Goal: Check status: Check status

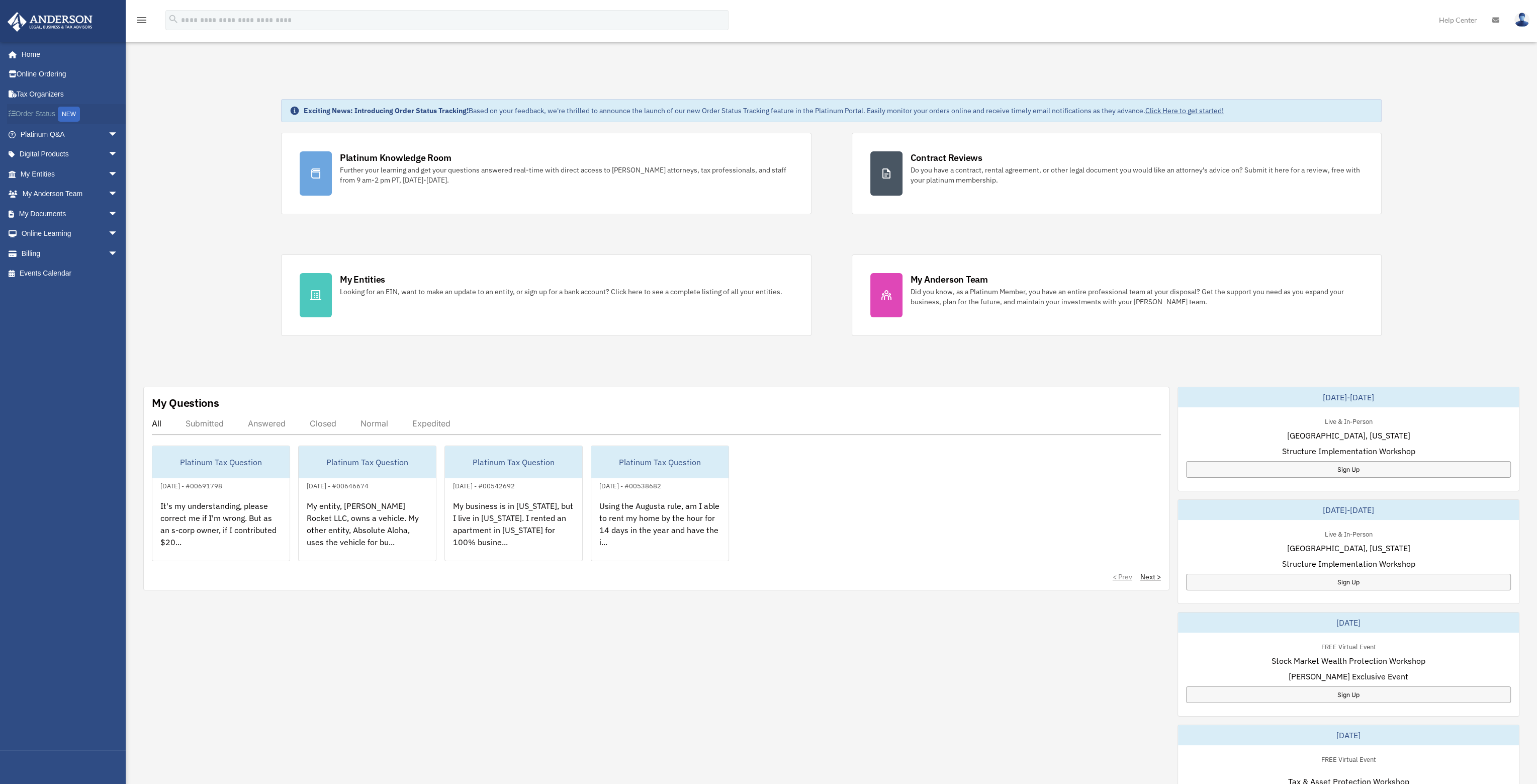
click at [41, 113] on link "Order Status NEW" at bounding box center [70, 114] width 126 height 21
click at [108, 251] on span "arrow_drop_down" at bounding box center [118, 253] width 20 height 21
click at [65, 277] on link "$ Open Invoices" at bounding box center [73, 274] width 119 height 21
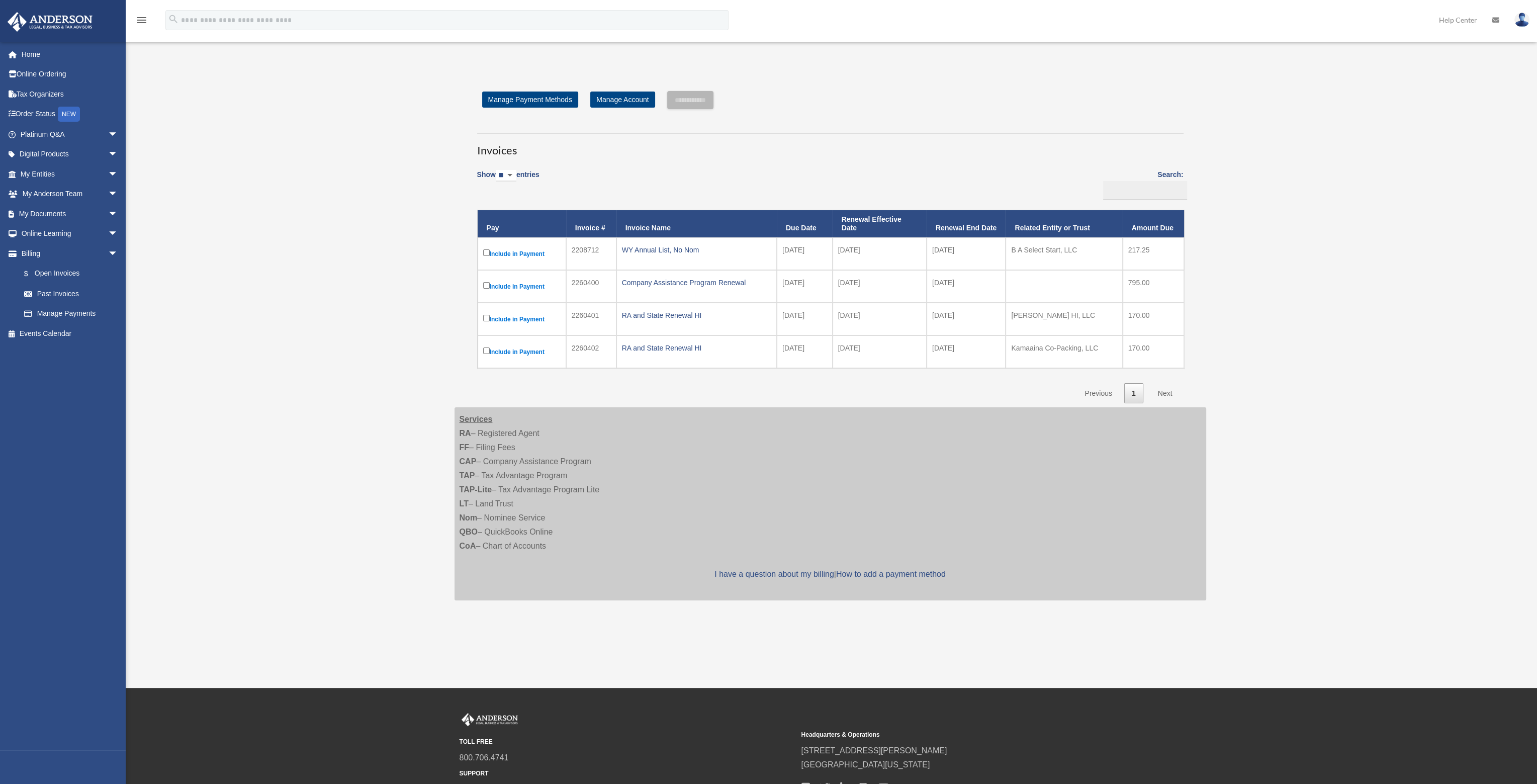
drag, startPoint x: 821, startPoint y: 251, endPoint x: 799, endPoint y: 253, distance: 22.1
click at [799, 253] on td "2025-10-11" at bounding box center [804, 254] width 56 height 33
click at [674, 246] on div "WY Annual List, No Nom" at bounding box center [697, 250] width 149 height 14
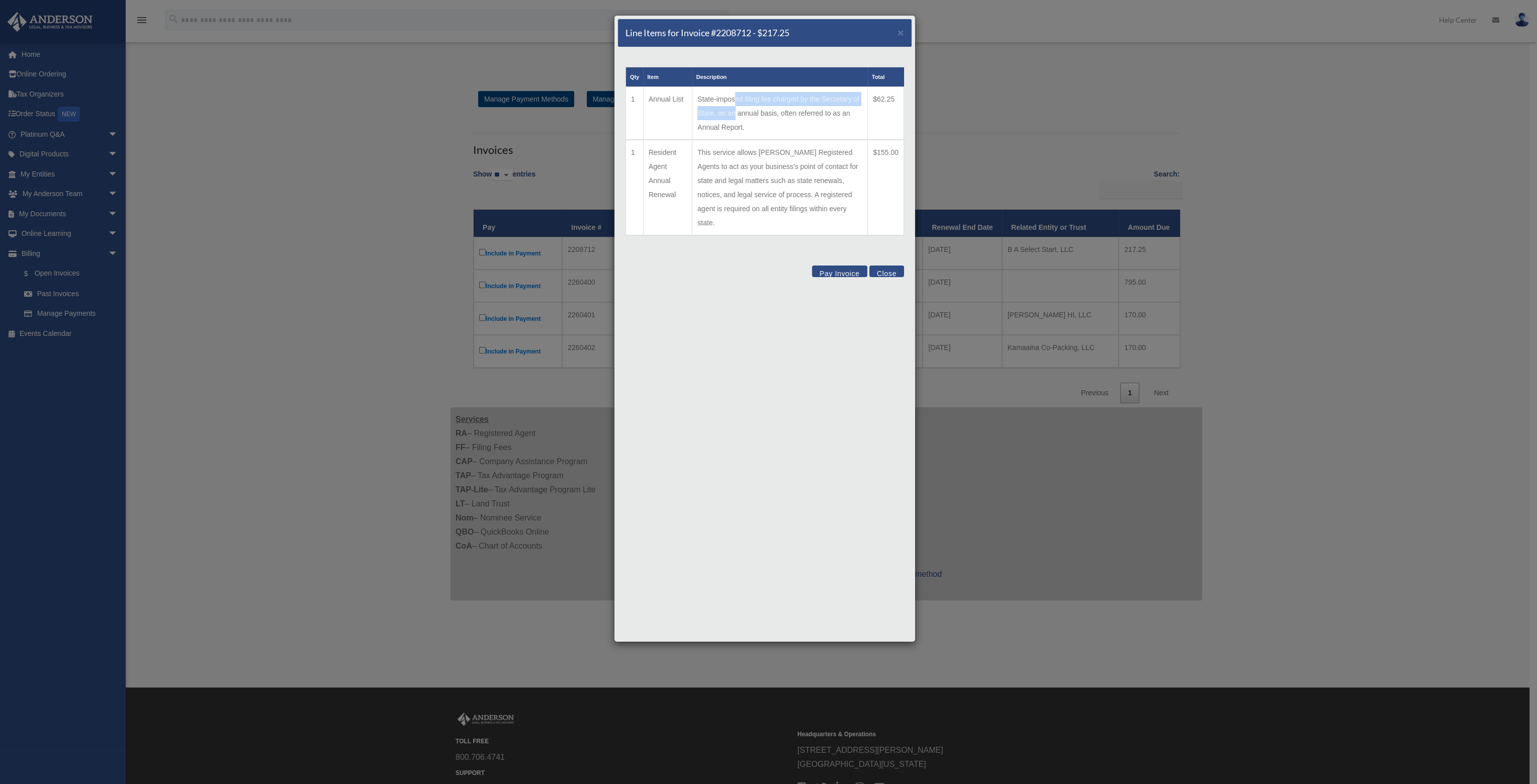
drag, startPoint x: 734, startPoint y: 98, endPoint x: 742, endPoint y: 156, distance: 58.5
click at [735, 131] on td "State-imposed filing fee charged by the Secretary of State, on an annual basis,…" at bounding box center [780, 113] width 175 height 53
drag, startPoint x: 761, startPoint y: 191, endPoint x: 859, endPoint y: 208, distance: 99.5
click at [773, 196] on td "This service allows Anderson Registered Agents to act as your business's point …" at bounding box center [780, 187] width 175 height 96
click at [861, 208] on td "This service allows Anderson Registered Agents to act as your business's point …" at bounding box center [780, 187] width 175 height 96
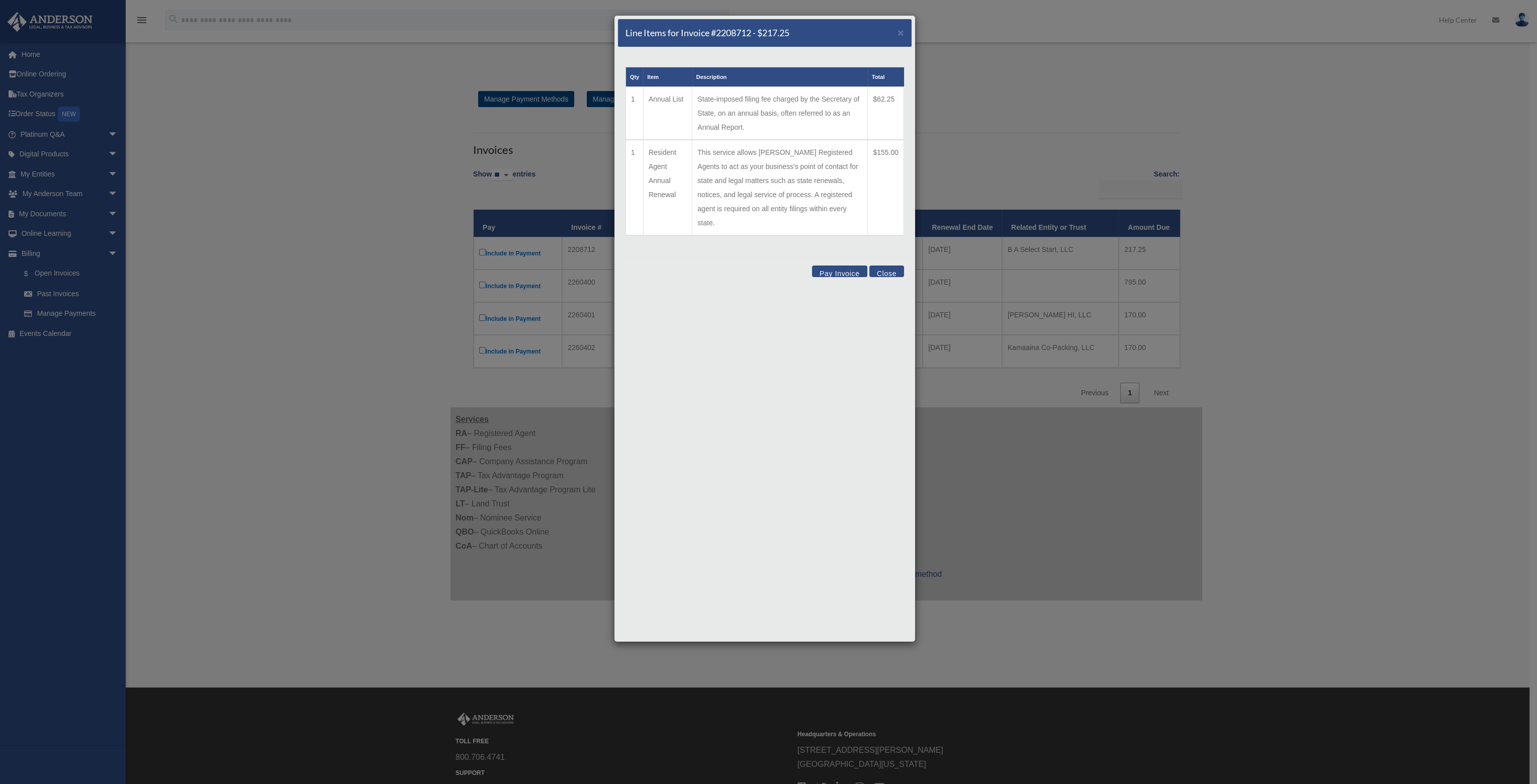
click at [889, 265] on button "Close" at bounding box center [886, 271] width 35 height 11
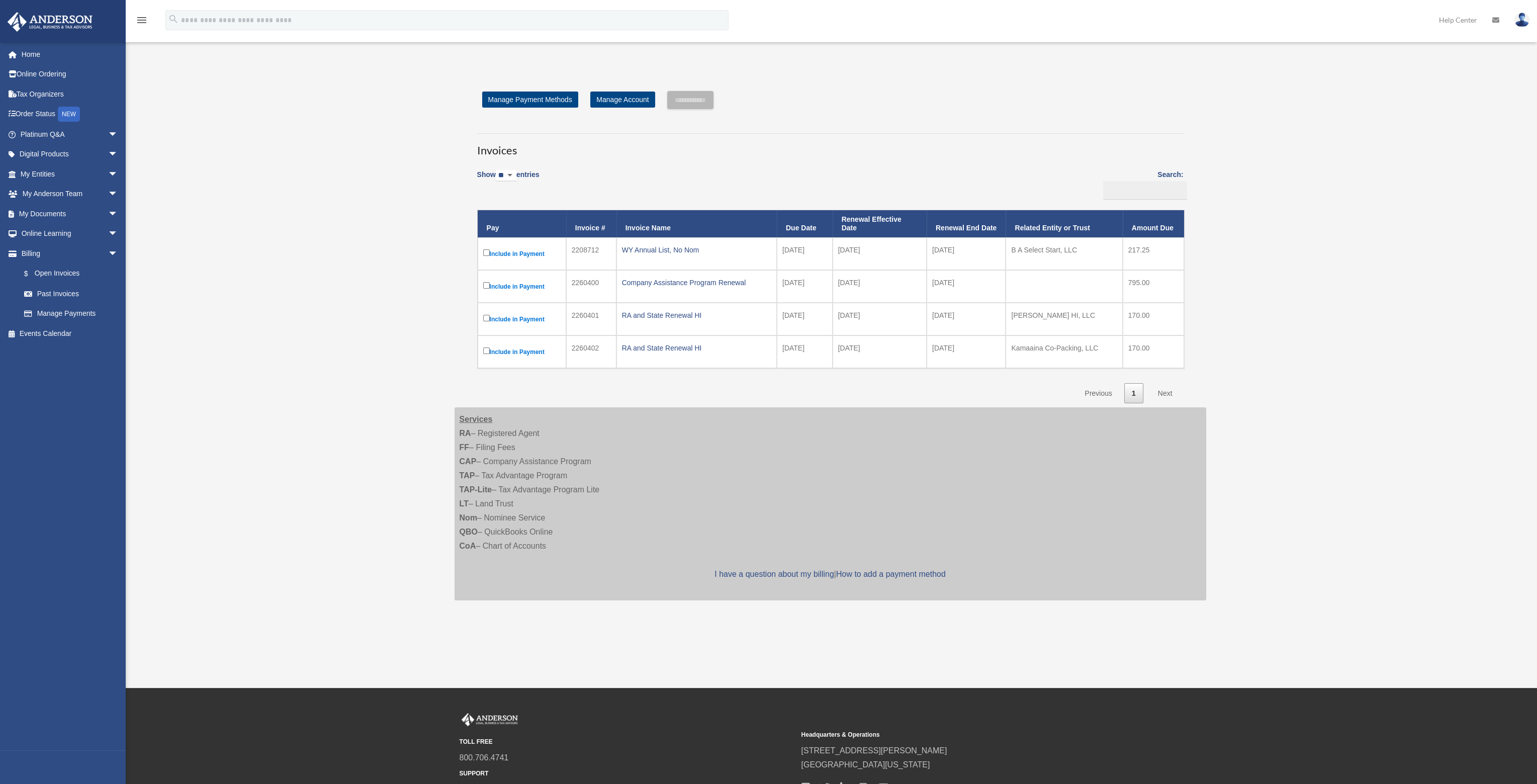
click at [291, 291] on div "Open Invoices steveny@mamoto.me Sign Out steveny@mamoto.me Home Online Ordering…" at bounding box center [768, 344] width 1537 height 565
